Goal: Task Accomplishment & Management: Use online tool/utility

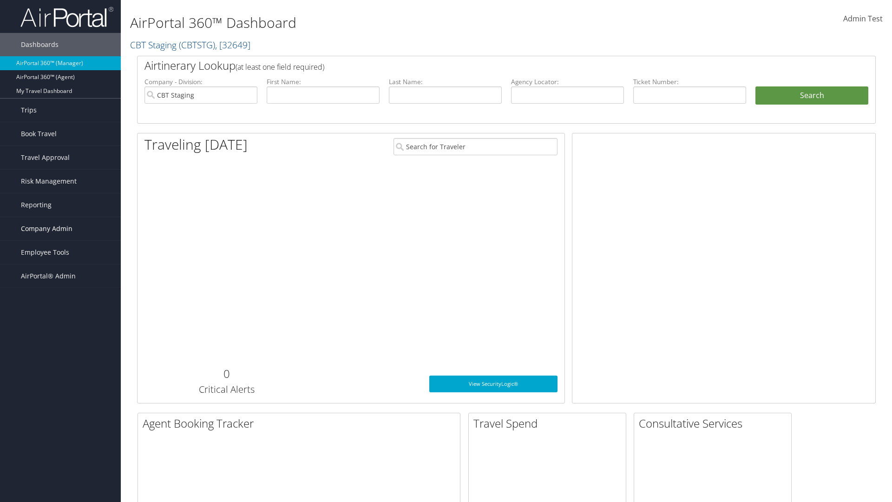
click at [60, 229] on span "Company Admin" at bounding box center [47, 228] width 52 height 23
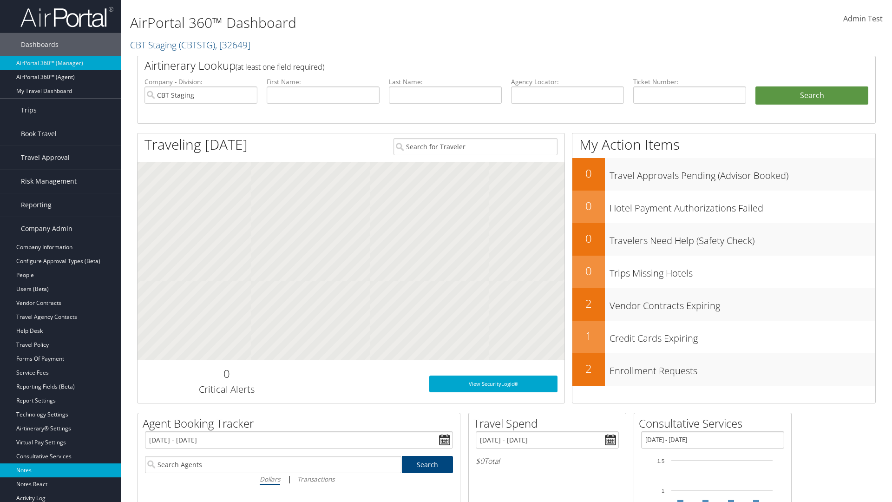
click at [60, 470] on link "Notes" at bounding box center [60, 470] width 121 height 14
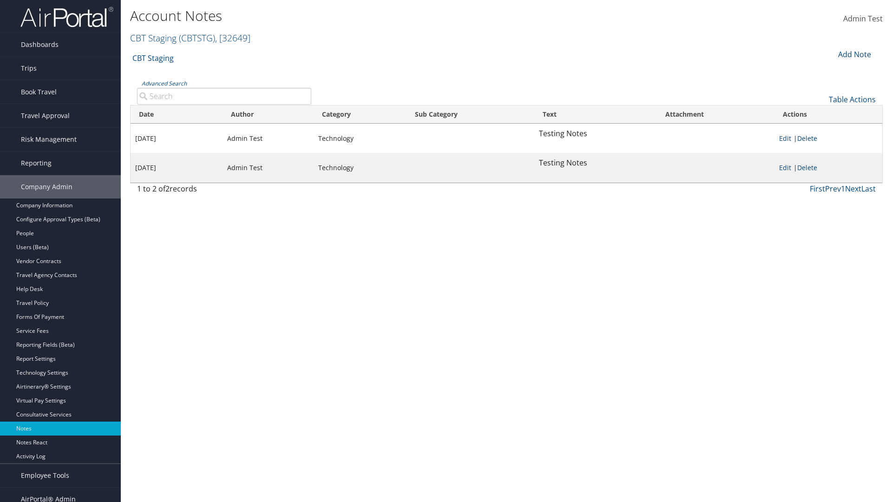
click at [853, 54] on div "Add Note" at bounding box center [854, 54] width 44 height 11
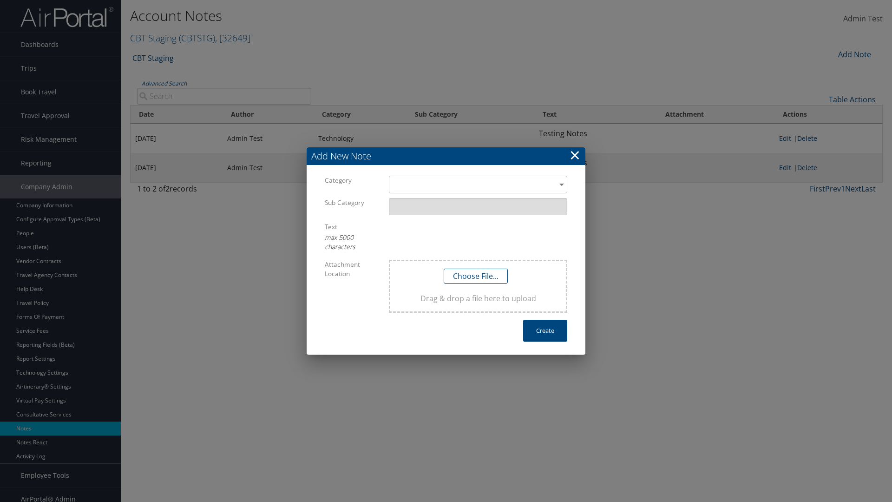
click at [446, 156] on h3 "Add New Note" at bounding box center [446, 156] width 279 height 18
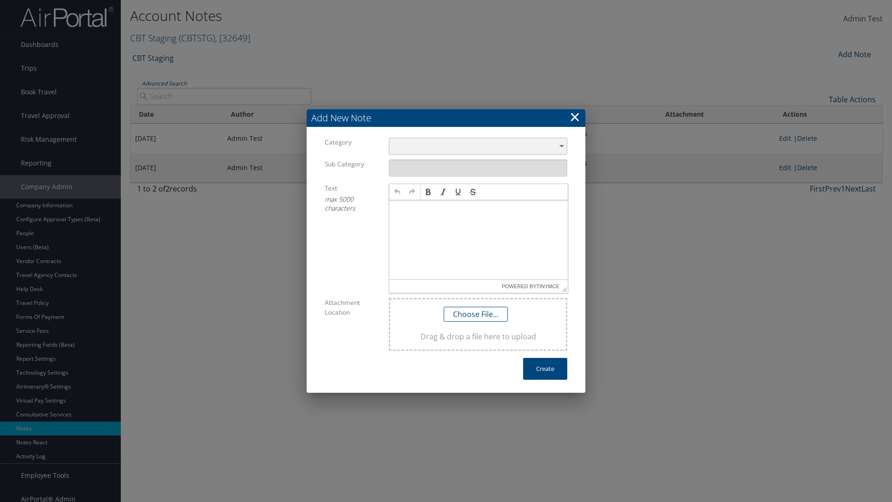
click at [478, 146] on div "​" at bounding box center [478, 146] width 178 height 17
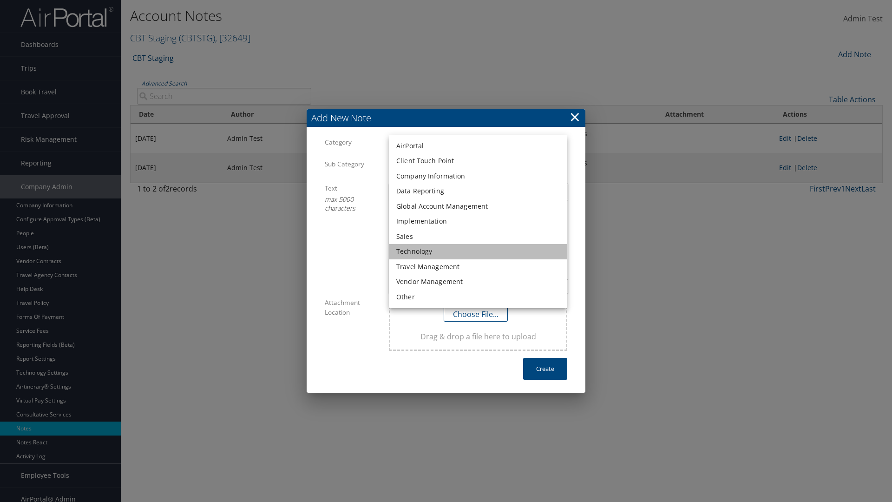
click at [478, 251] on li "Technology" at bounding box center [478, 251] width 178 height 15
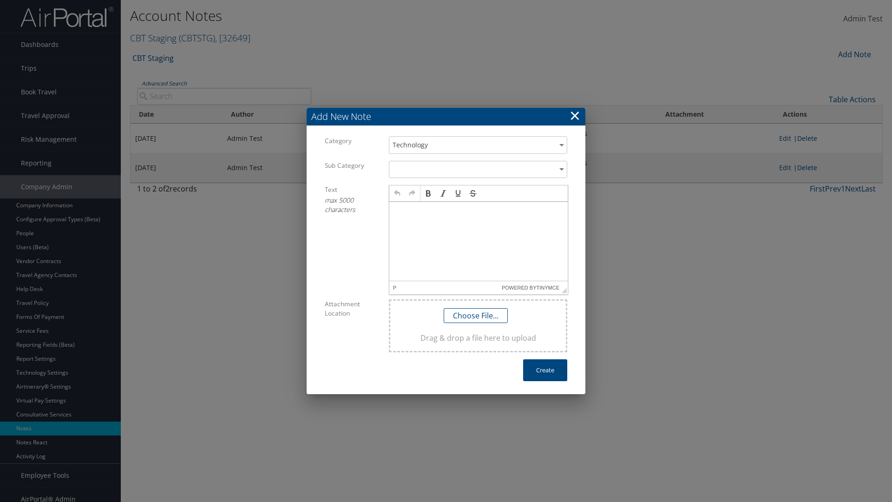
click at [478, 210] on p at bounding box center [478, 210] width 171 height 7
click at [545, 370] on button "Create" at bounding box center [545, 370] width 44 height 22
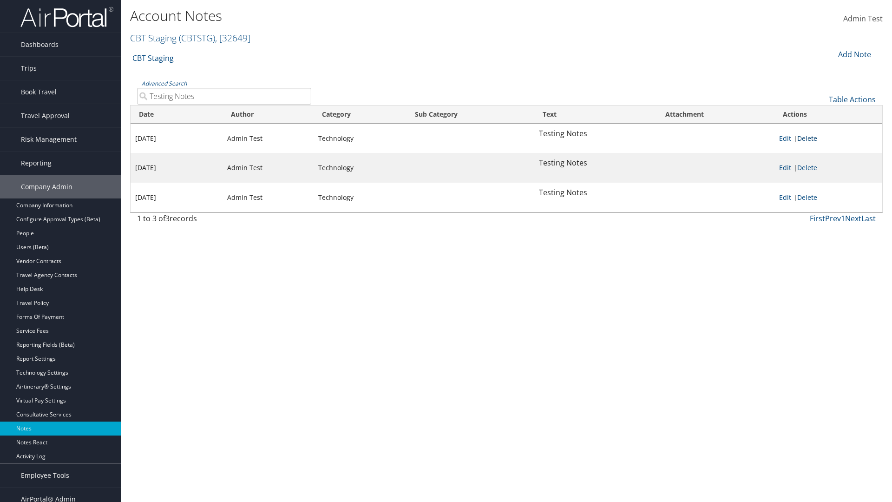
type input "Testing Notes"
click at [809, 138] on link "Delete" at bounding box center [807, 138] width 20 height 9
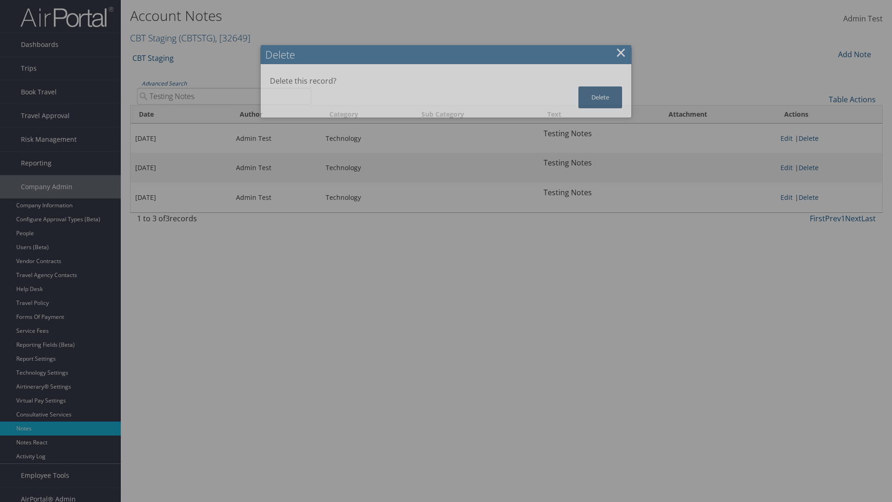
click at [600, 97] on button "Delete" at bounding box center [600, 97] width 44 height 22
